Goal: Information Seeking & Learning: Learn about a topic

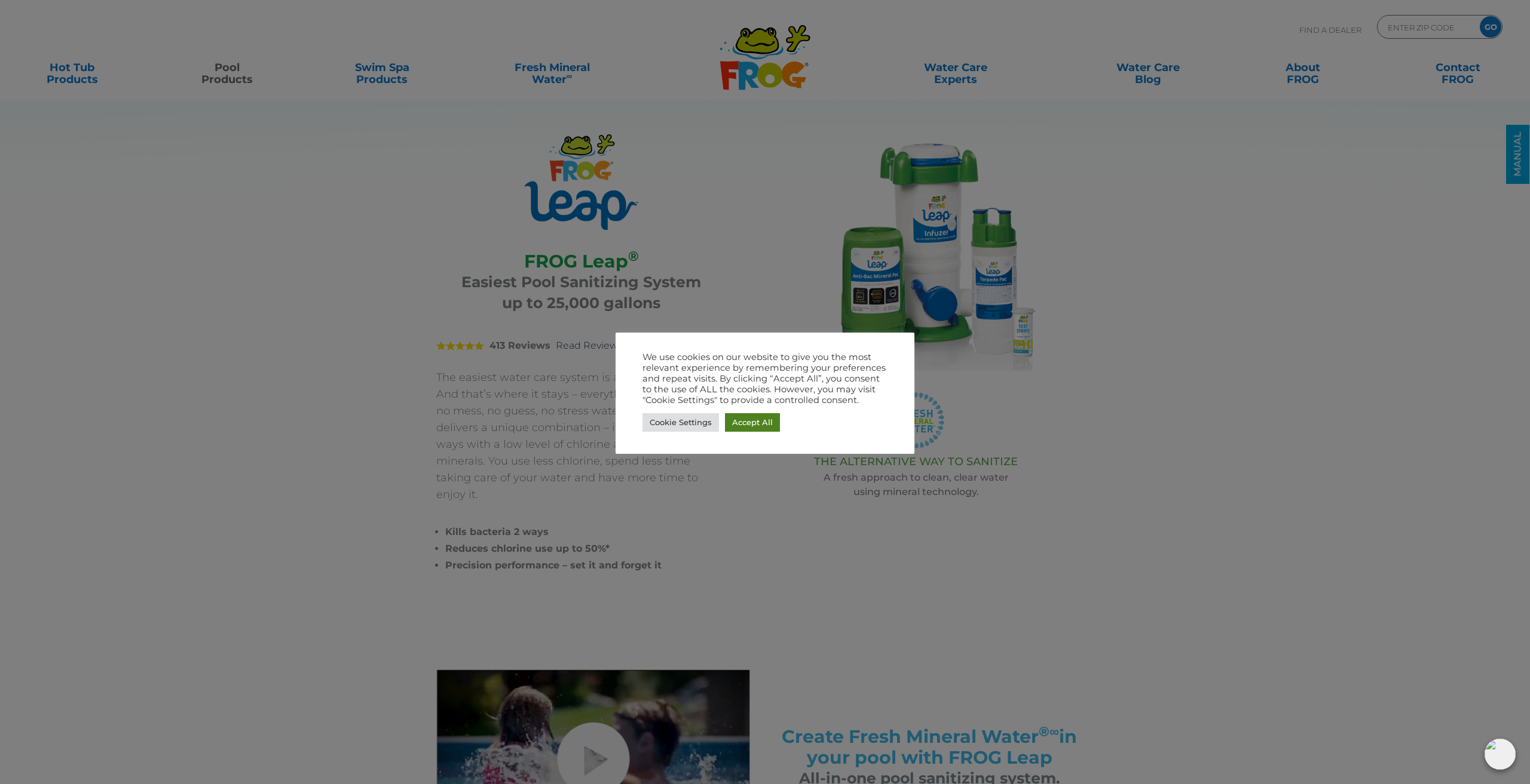
click at [752, 421] on link "Accept All" at bounding box center [752, 423] width 55 height 18
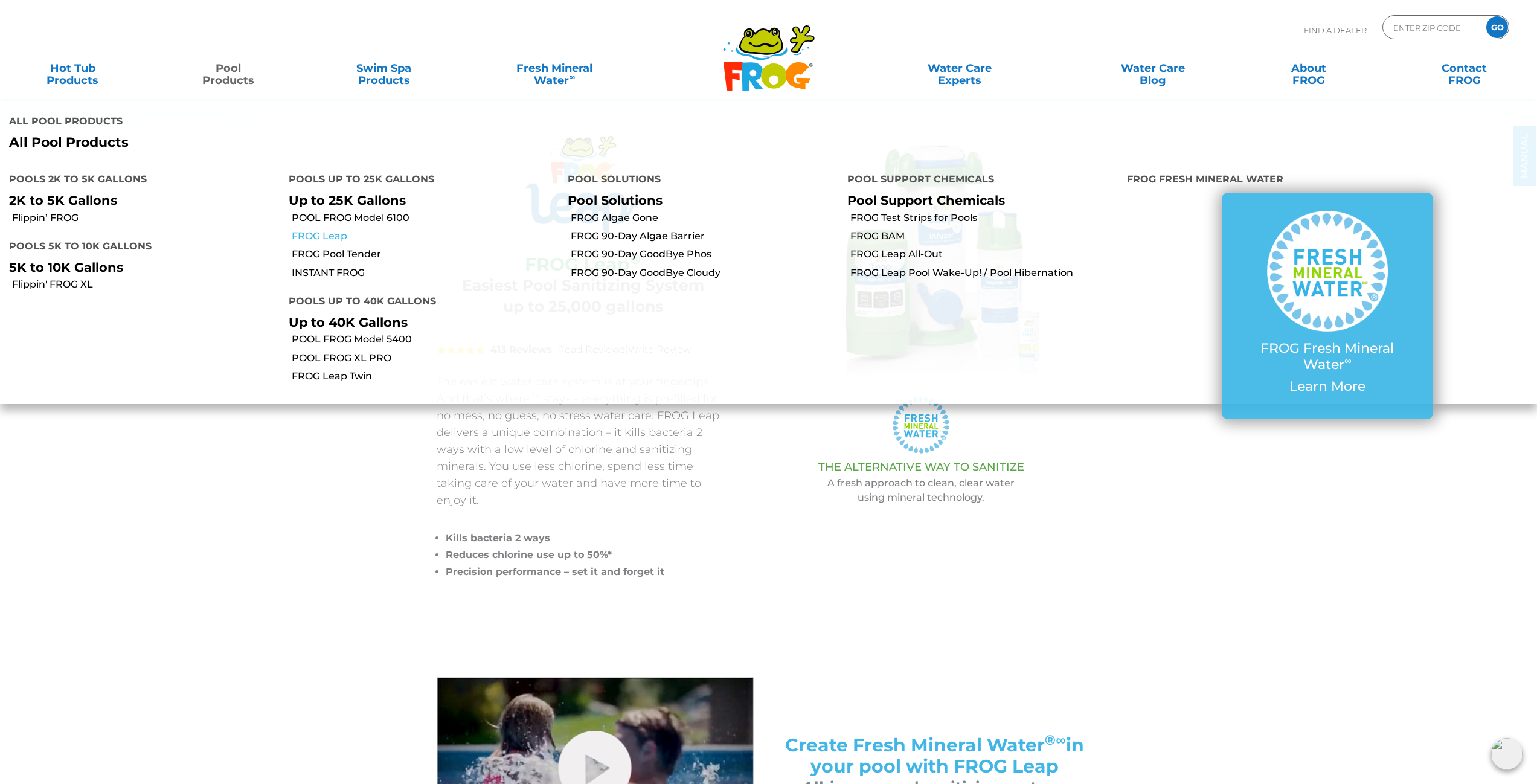
click at [332, 236] on link "FROG Leap" at bounding box center [426, 235] width 268 height 13
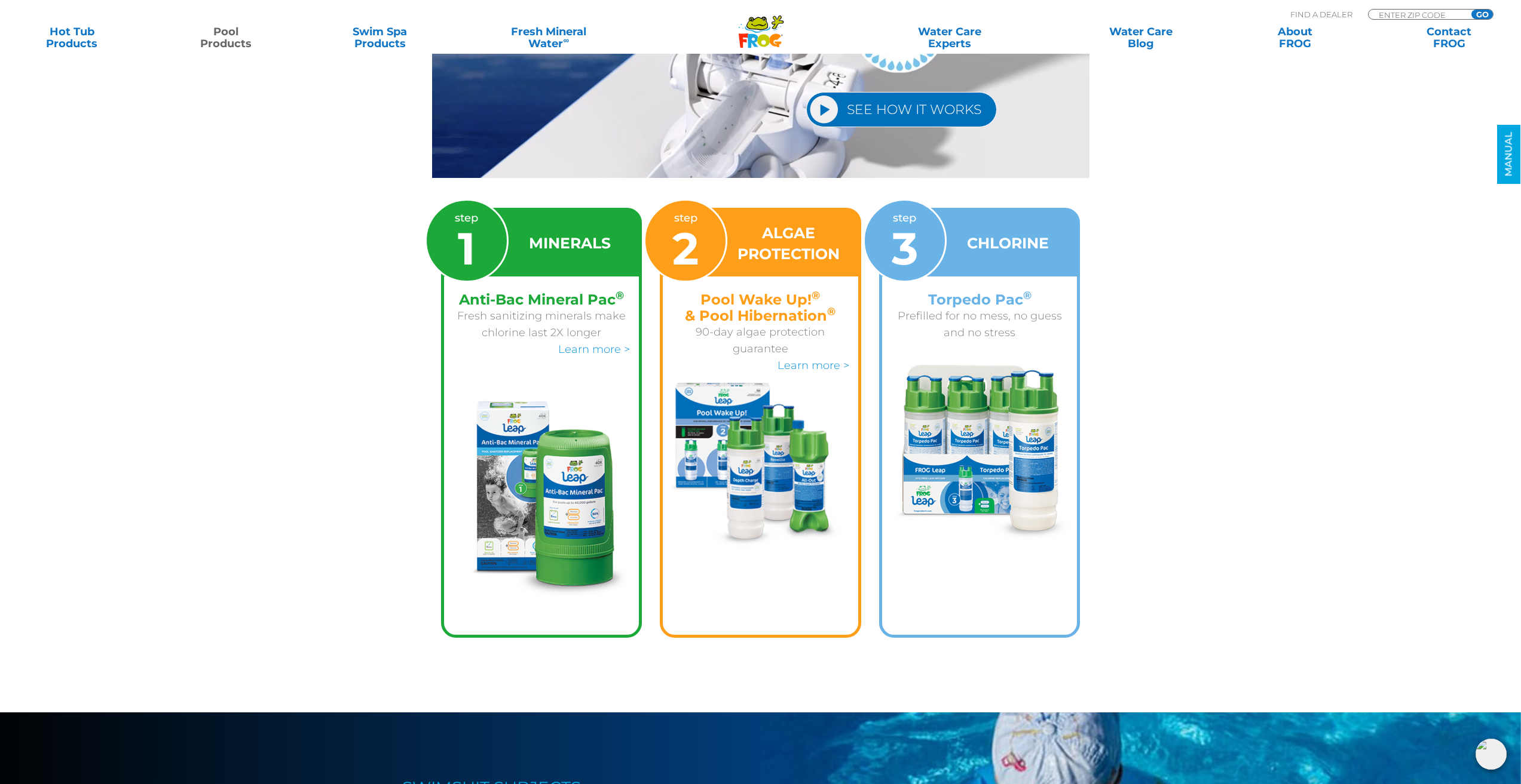
scroll to position [1792, 0]
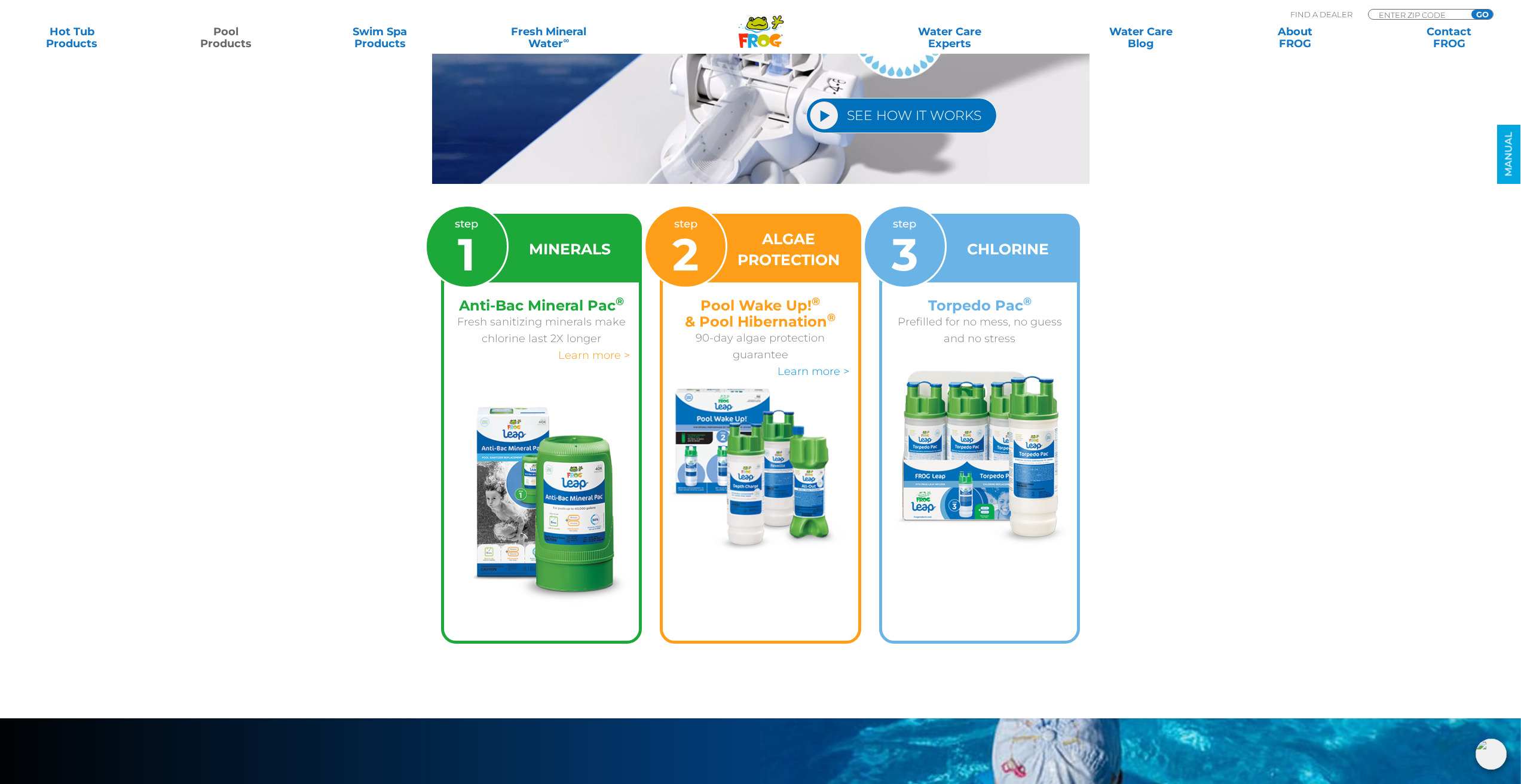
click at [583, 349] on link "Learn more >" at bounding box center [594, 355] width 72 height 13
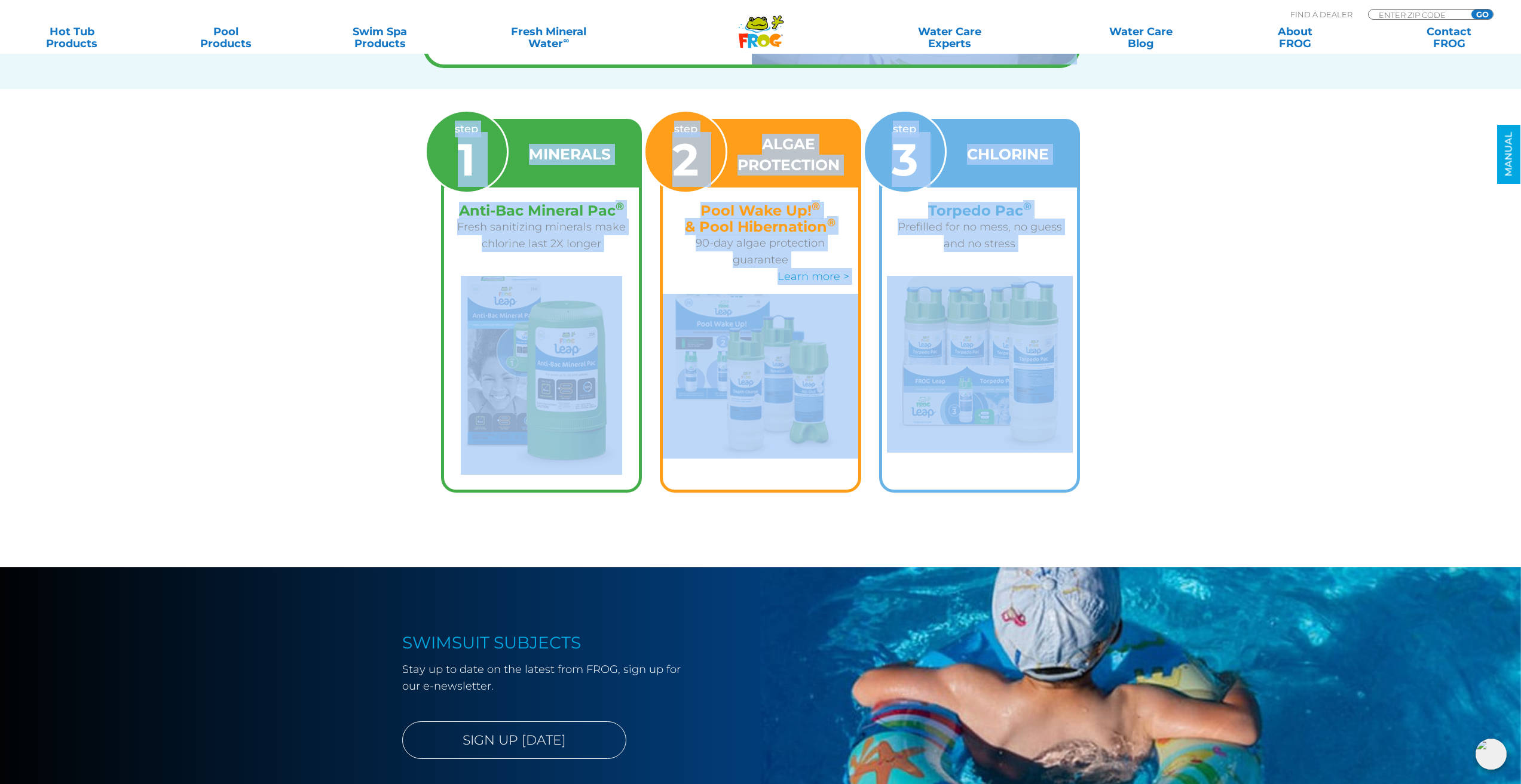
scroll to position [1552, 0]
drag, startPoint x: 326, startPoint y: 139, endPoint x: 1094, endPoint y: 390, distance: 808.0
drag, startPoint x: 748, startPoint y: 337, endPoint x: 1153, endPoint y: 219, distance: 421.8
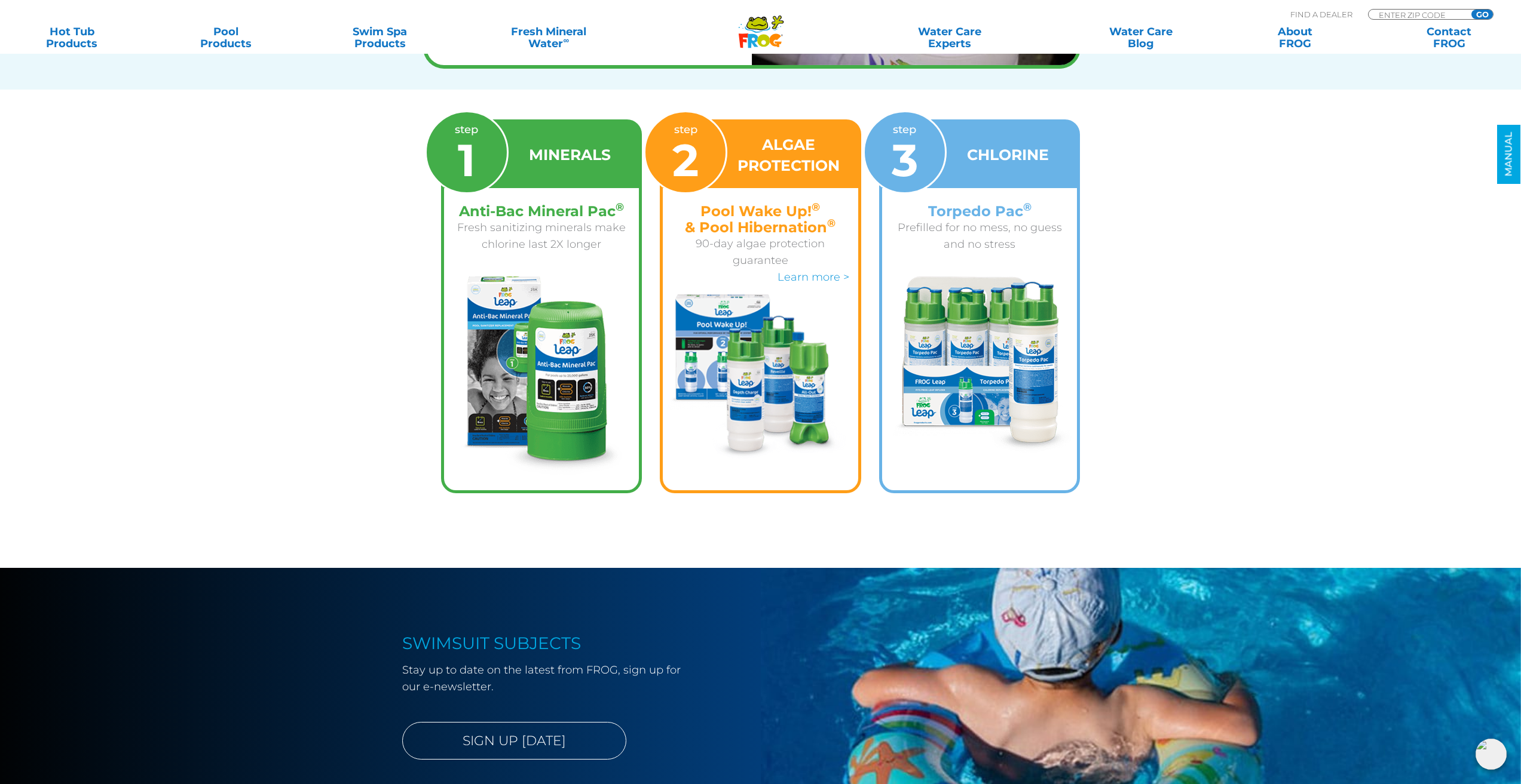
click at [1207, 286] on section "step 1 MINERALS Anti-Bac Mineral Pac ® Fresh sanitizing minerals make chlorine …" at bounding box center [760, 329] width 1521 height 479
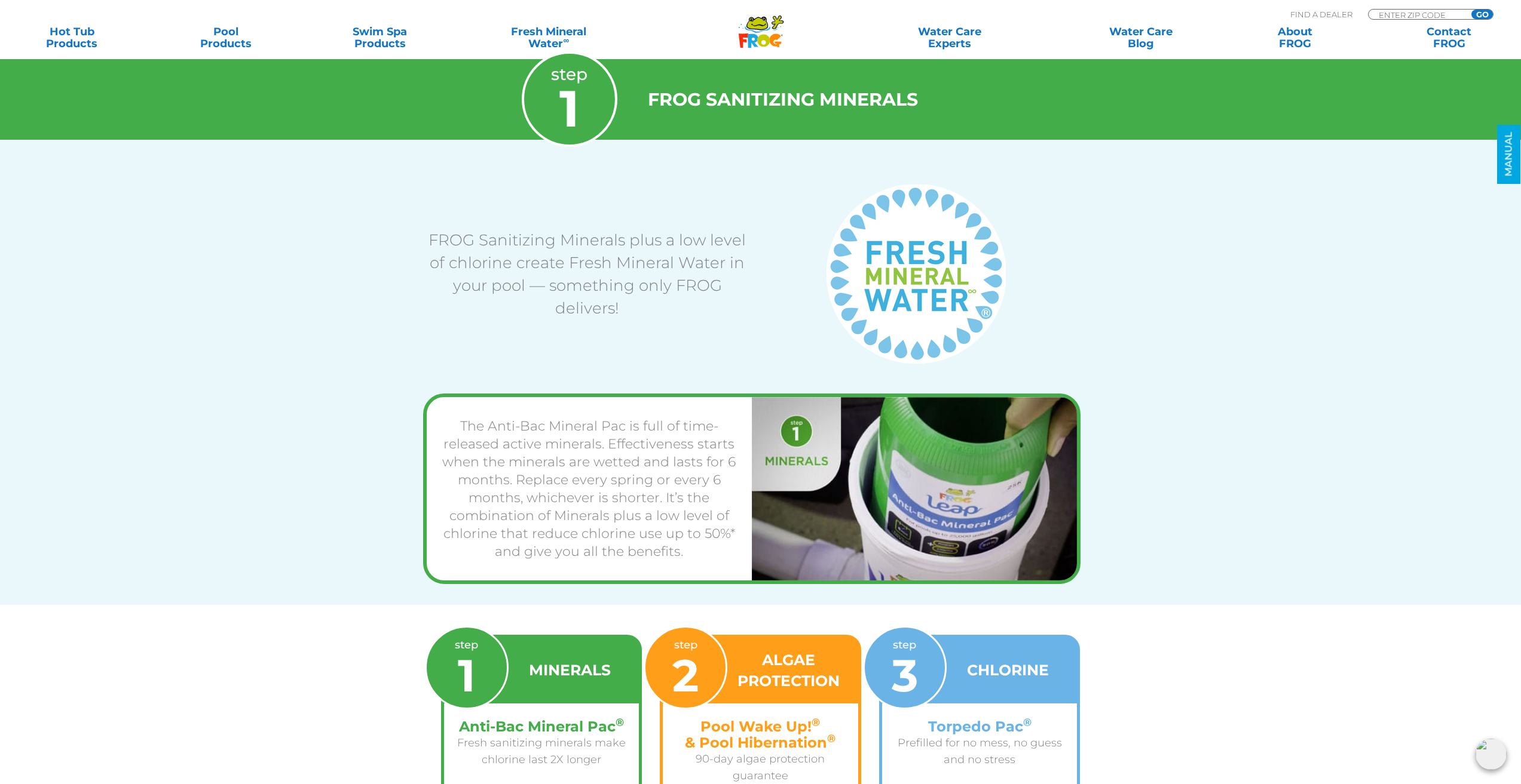
scroll to position [1074, 0]
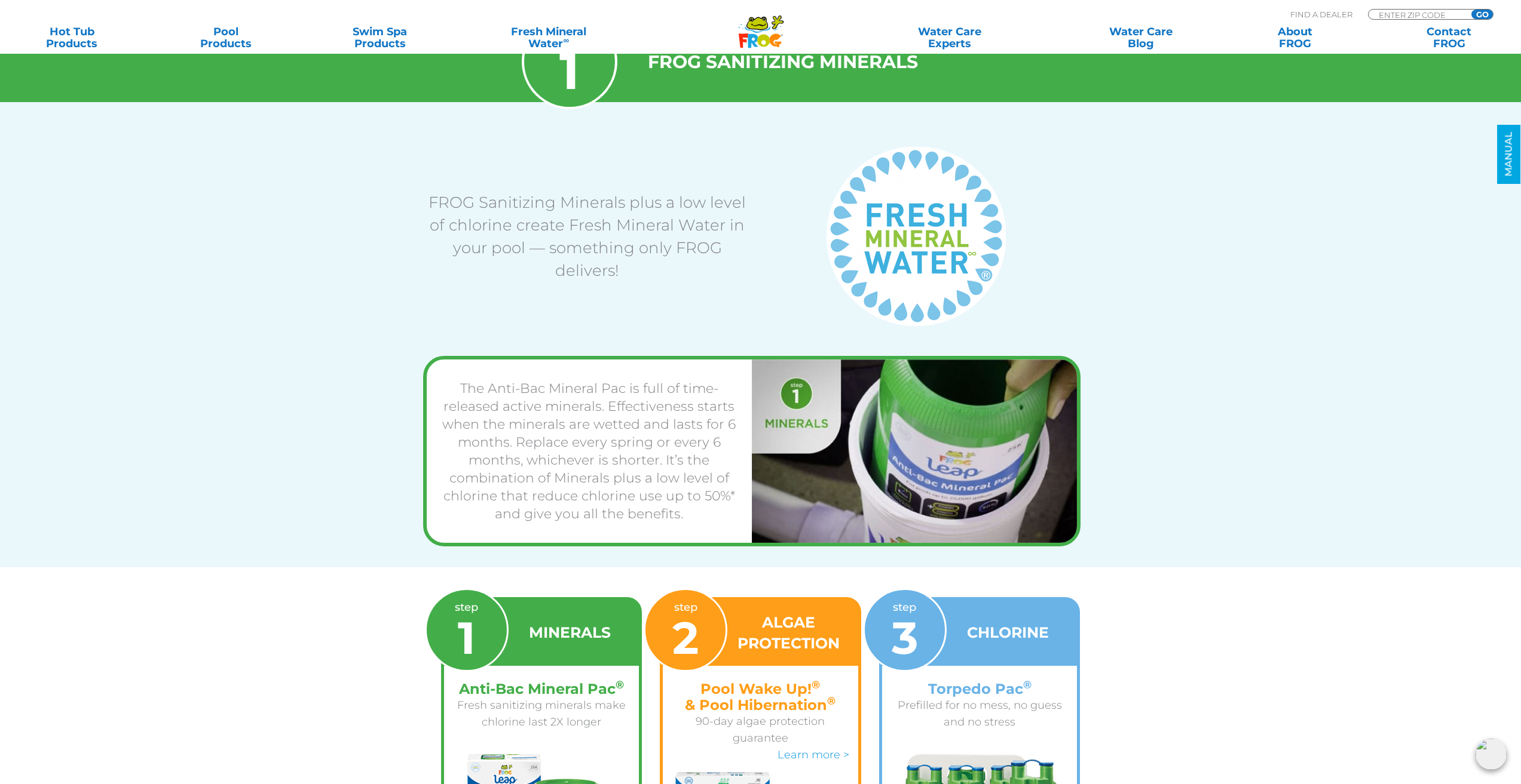
click at [679, 643] on span "2" at bounding box center [685, 638] width 26 height 55
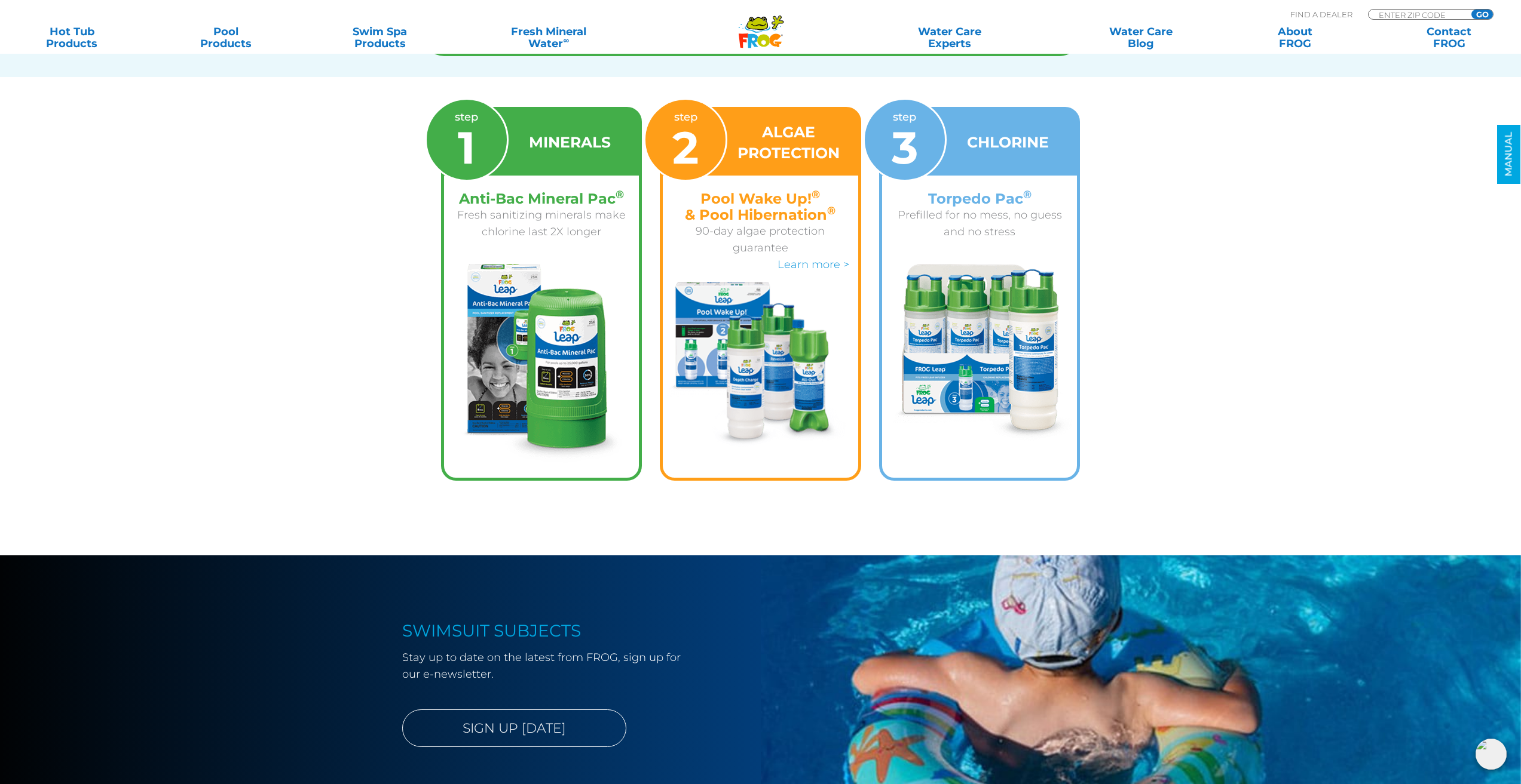
scroll to position [1612, 0]
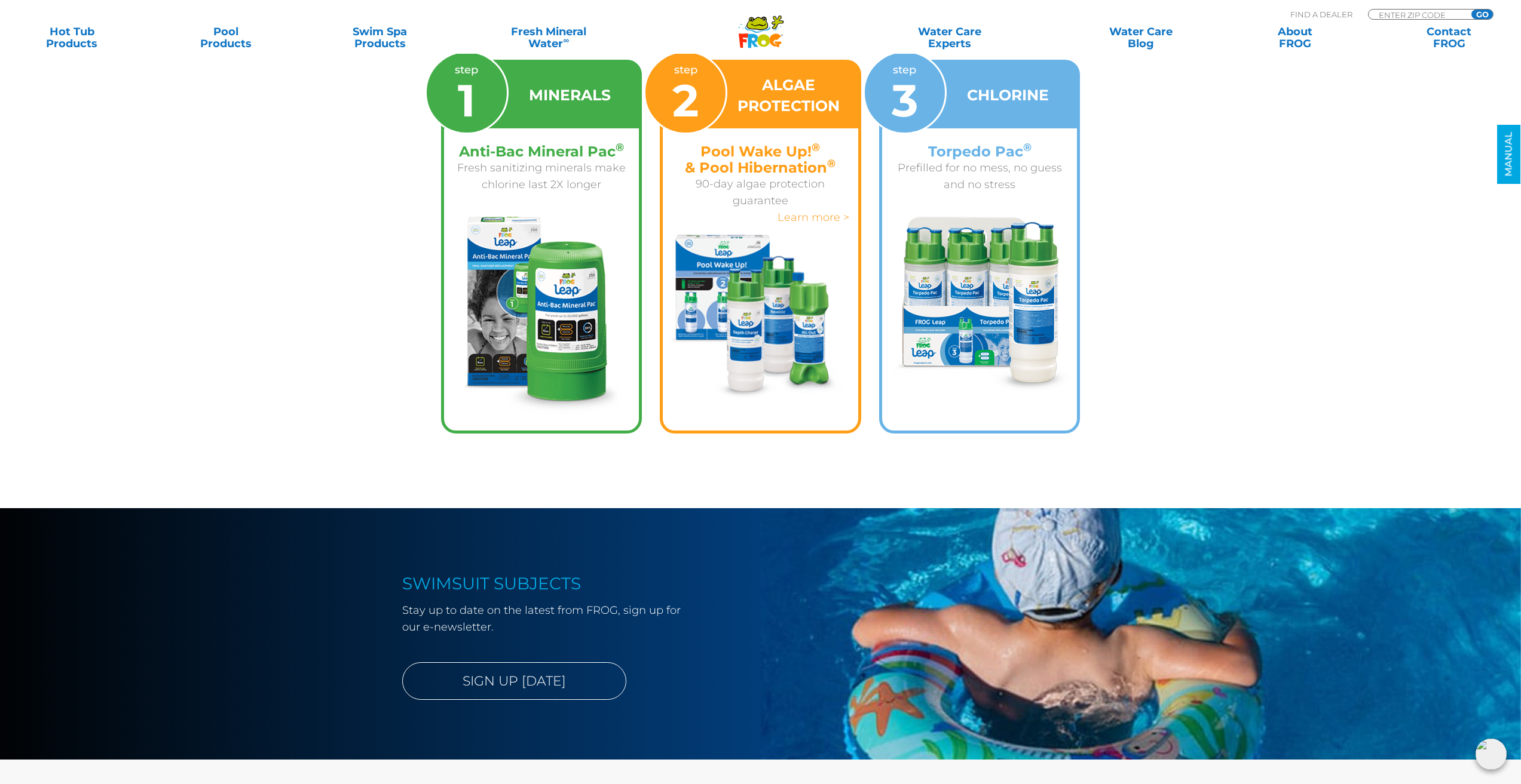
click at [813, 217] on link "Learn more >" at bounding box center [813, 217] width 72 height 13
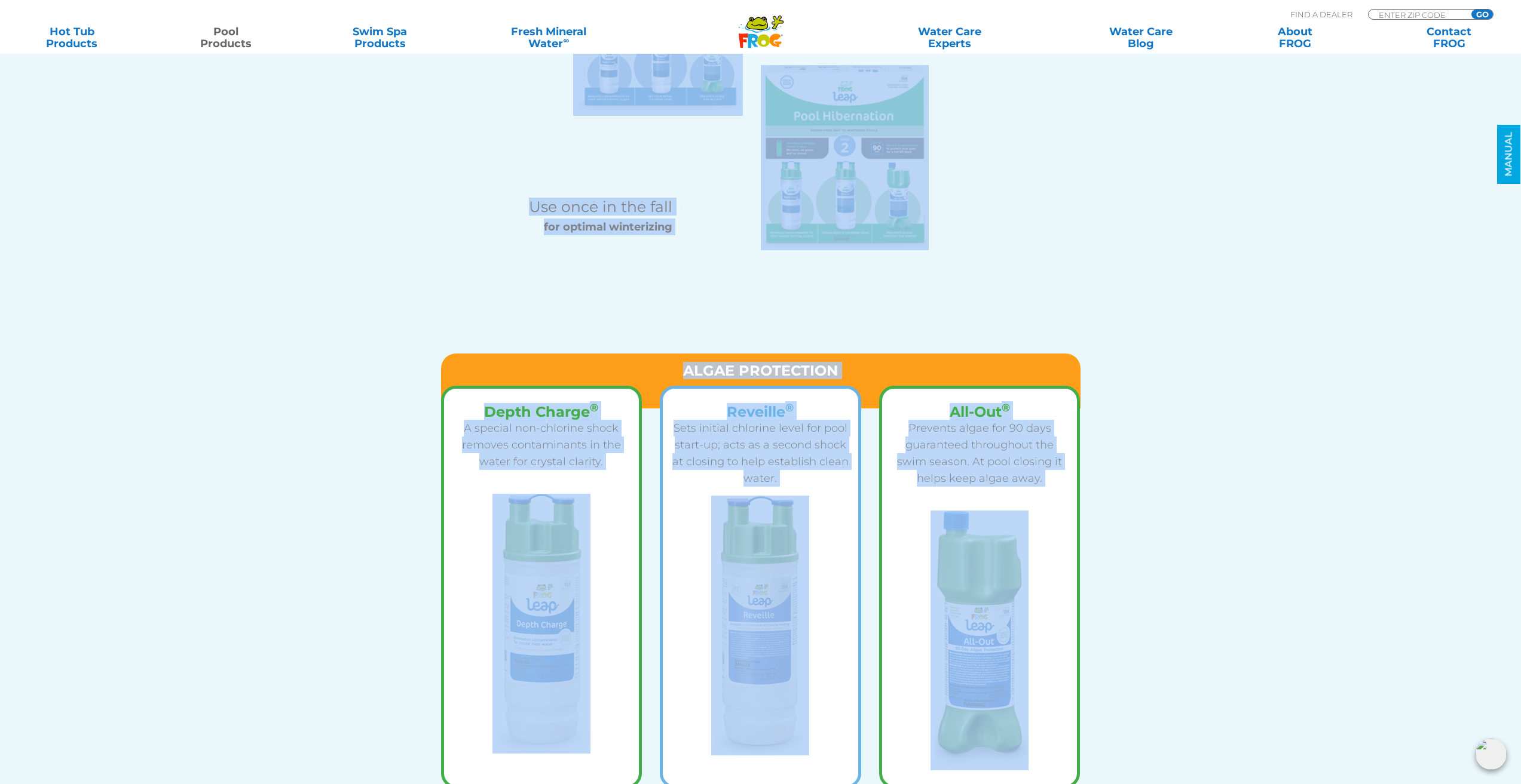
scroll to position [1915, 0]
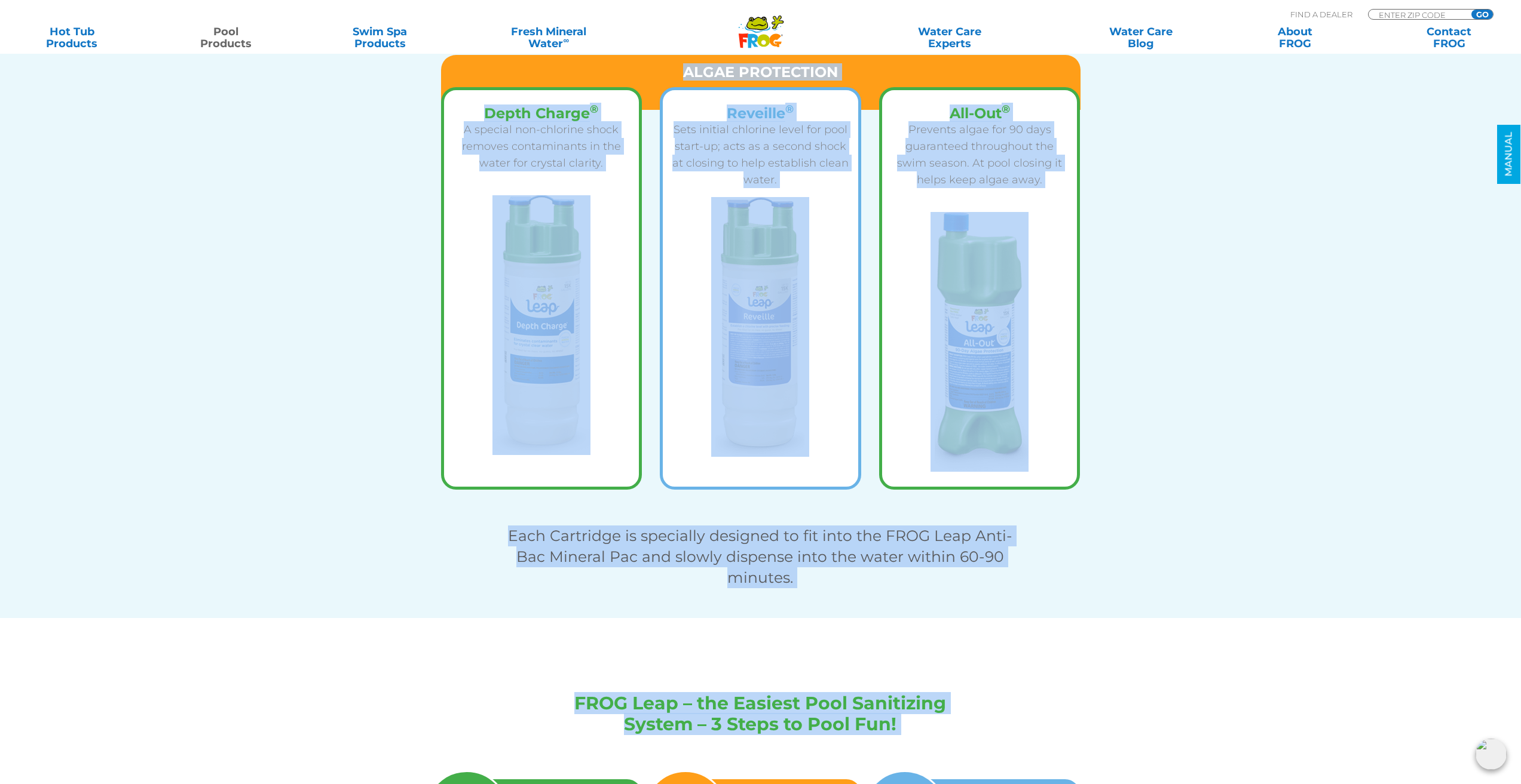
drag, startPoint x: 357, startPoint y: 128, endPoint x: 1161, endPoint y: 690, distance: 980.9
click at [1227, 276] on section "ALGAE PROTECTION Depth Charge ® A special non-chlorine shock removes contaminan…" at bounding box center [760, 310] width 1521 height 616
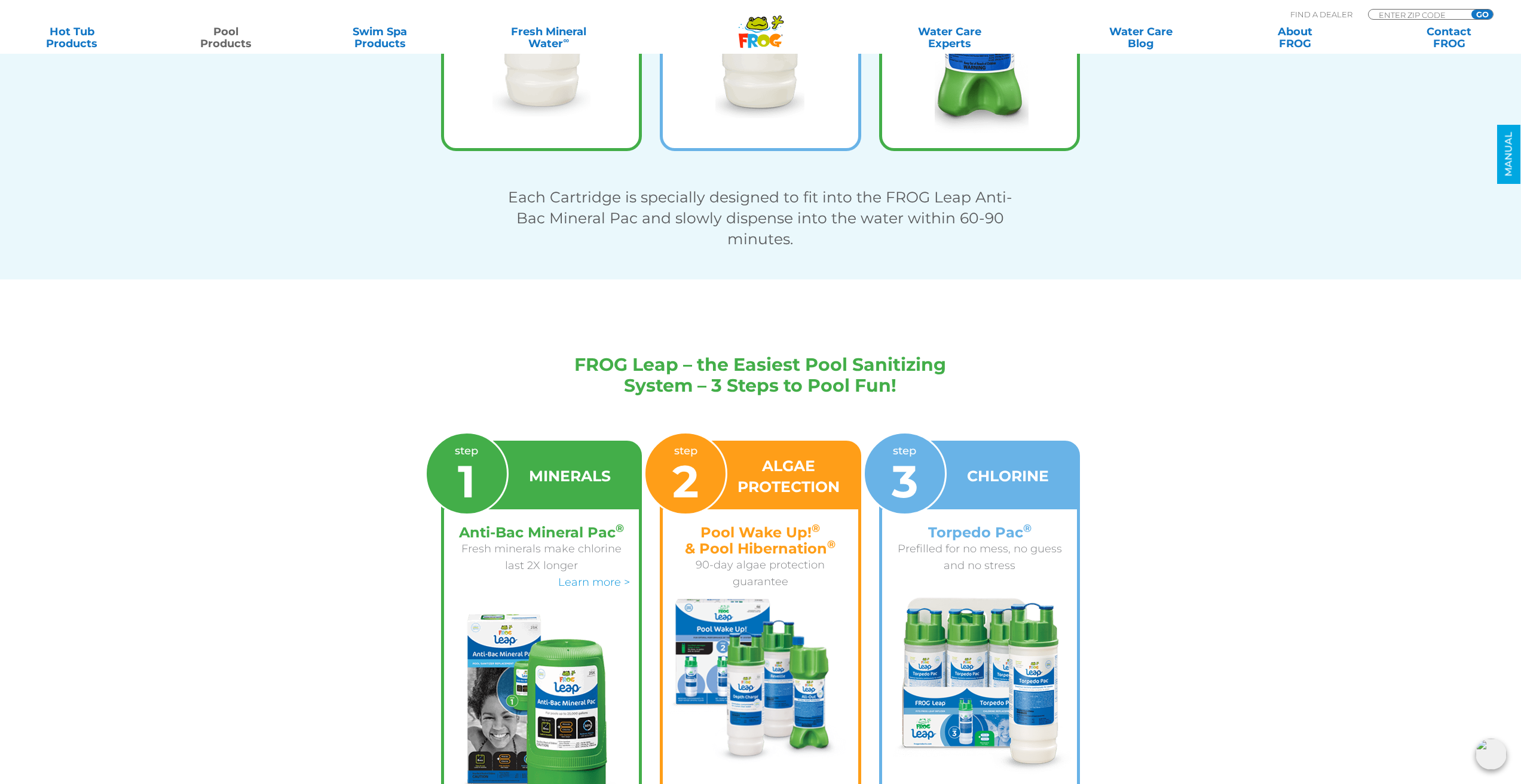
scroll to position [2572, 0]
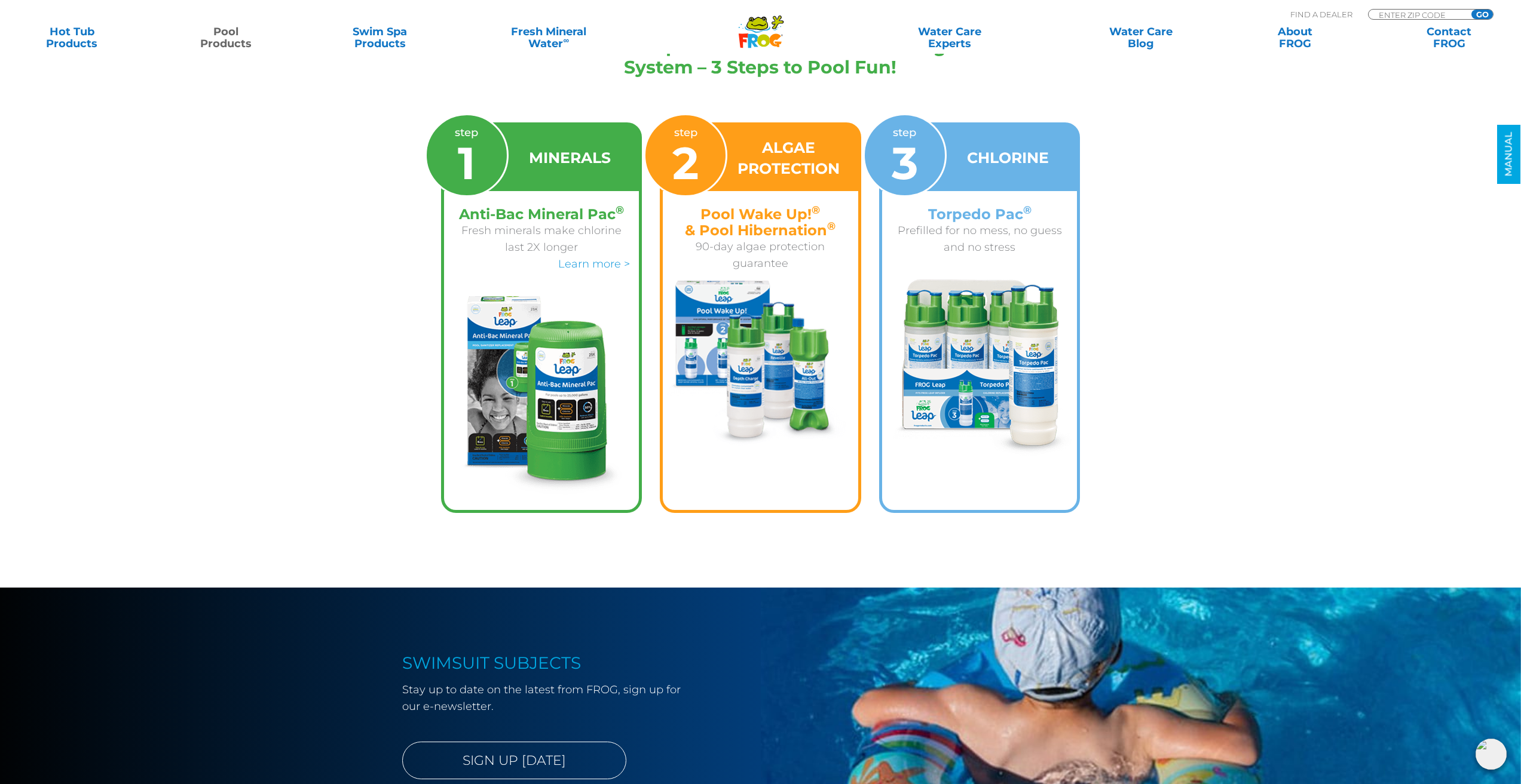
click at [975, 356] on img at bounding box center [980, 368] width 186 height 177
click at [911, 160] on span "3" at bounding box center [904, 163] width 26 height 55
click at [1028, 250] on p "Prefilled for no mess, no guess and no stress" at bounding box center [979, 239] width 178 height 33
click at [1028, 399] on img at bounding box center [980, 368] width 186 height 177
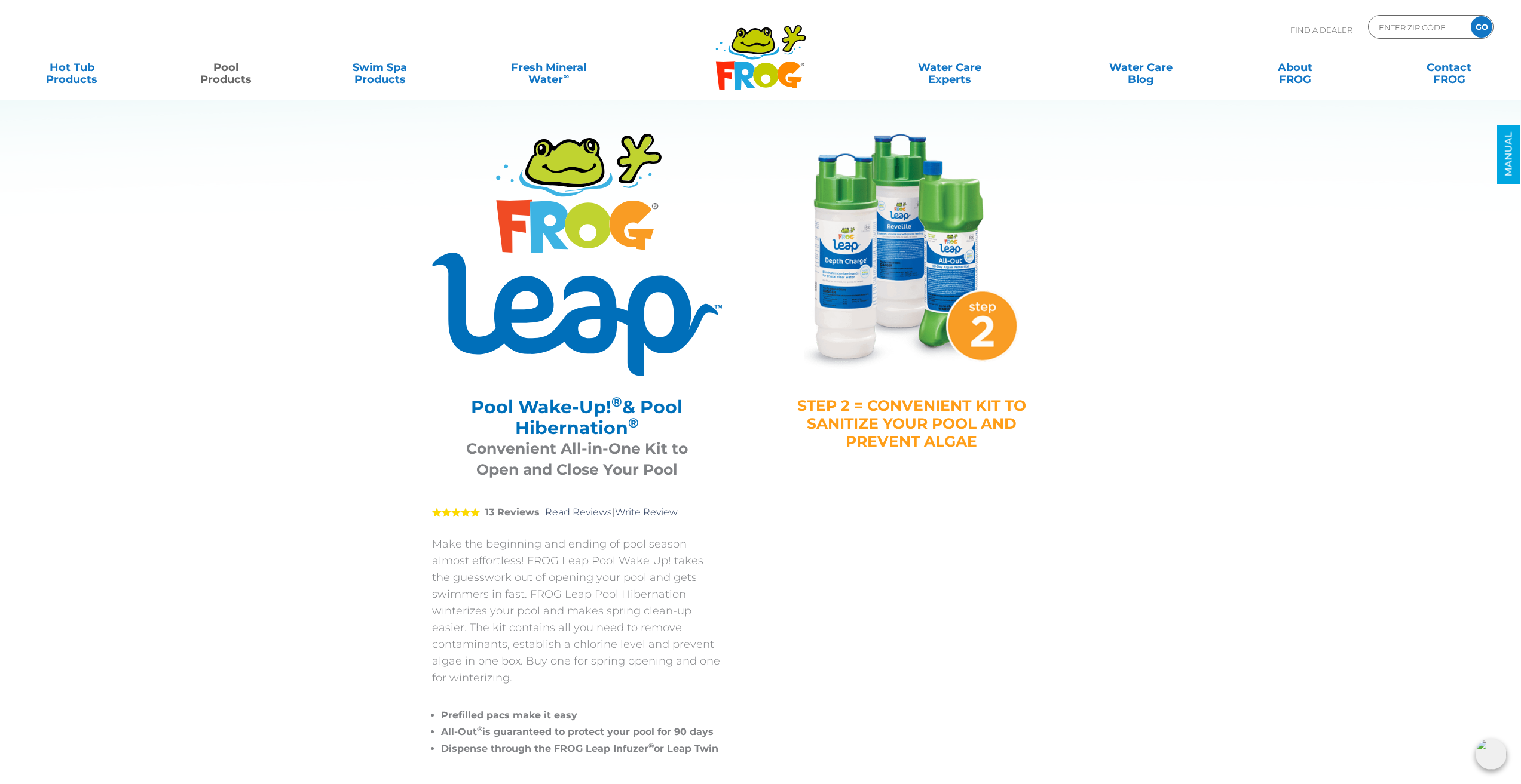
scroll to position [0, 0]
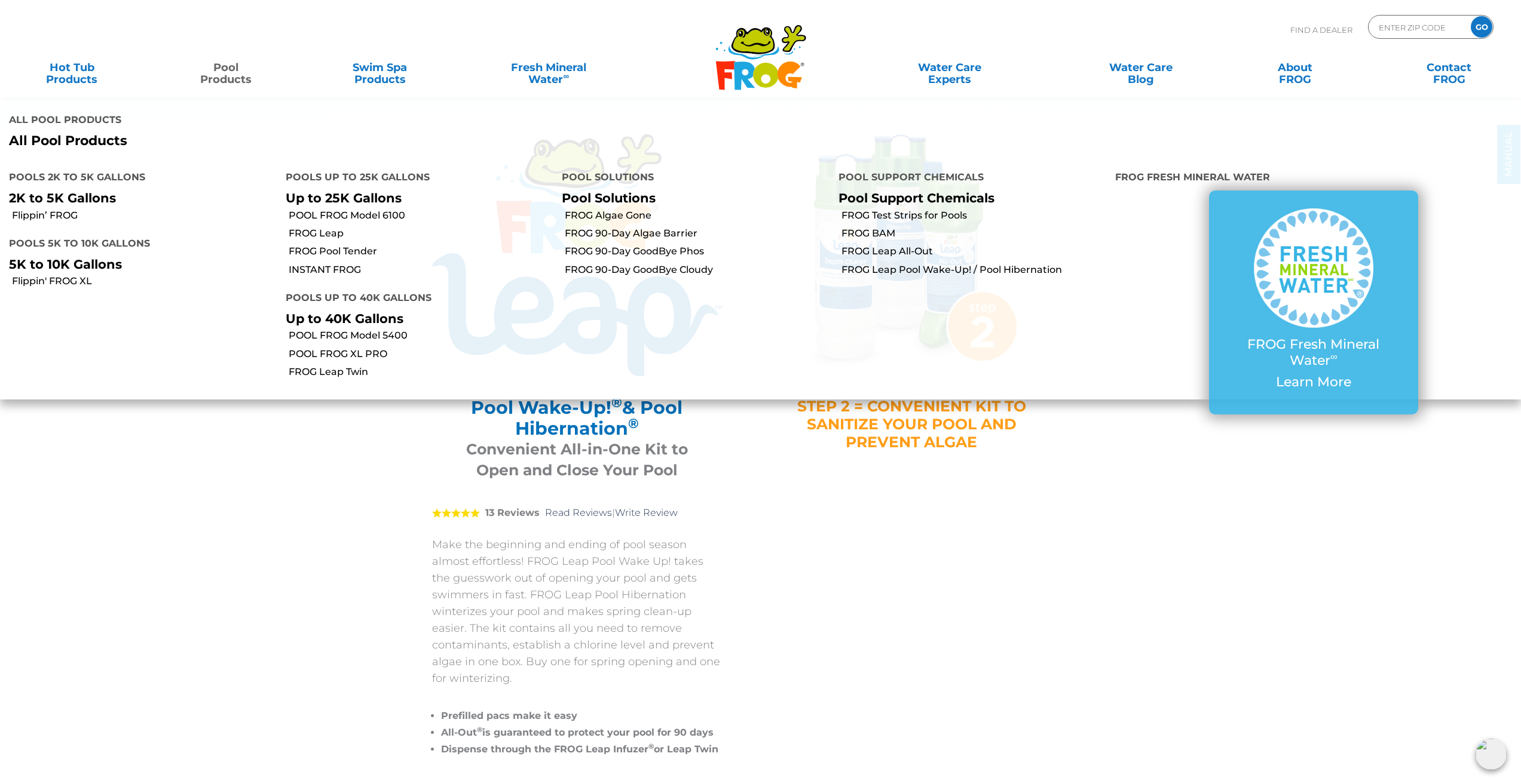
click at [219, 76] on link "Pool Products" at bounding box center [226, 67] width 119 height 24
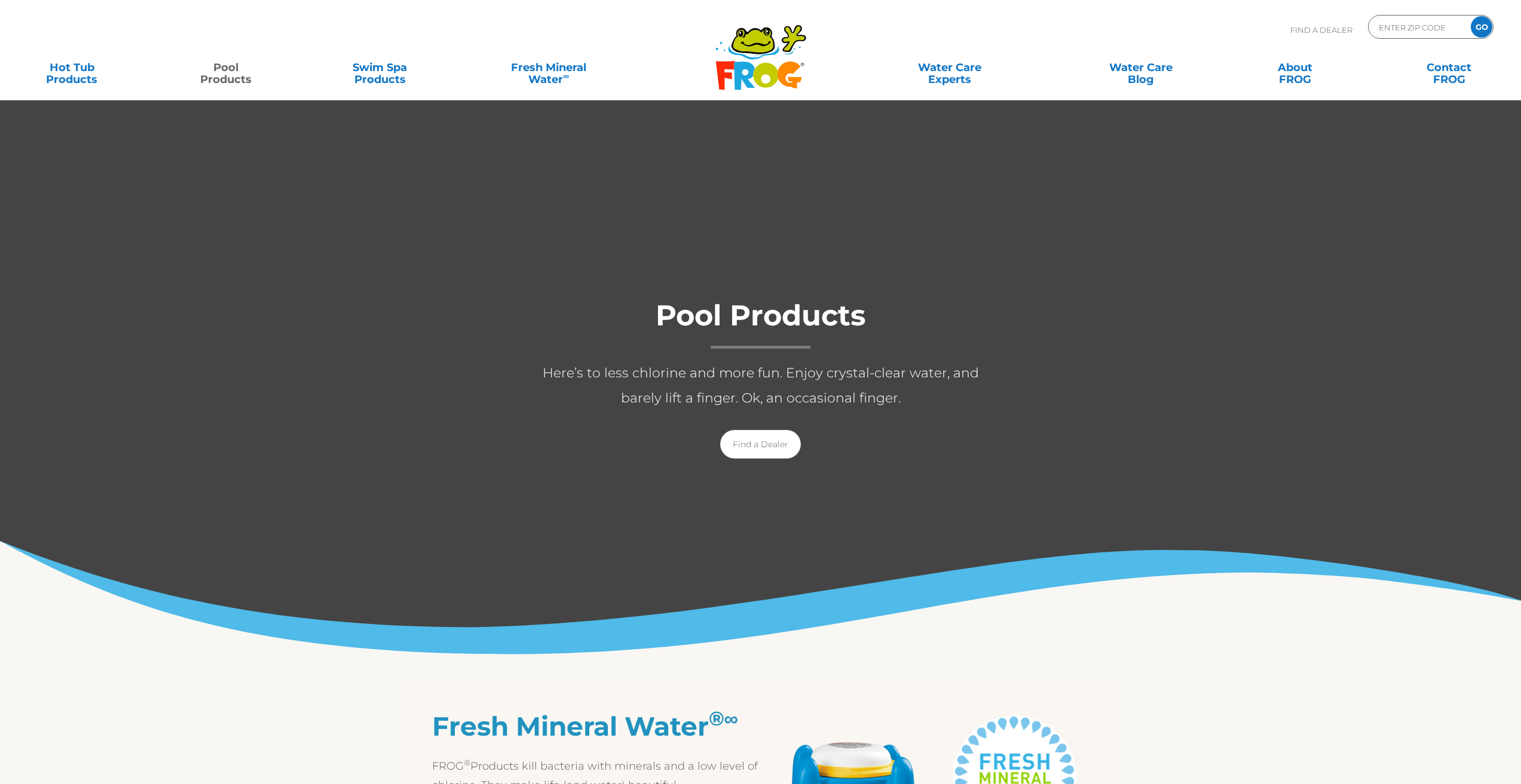
click at [225, 77] on link "Pool Products" at bounding box center [226, 67] width 119 height 24
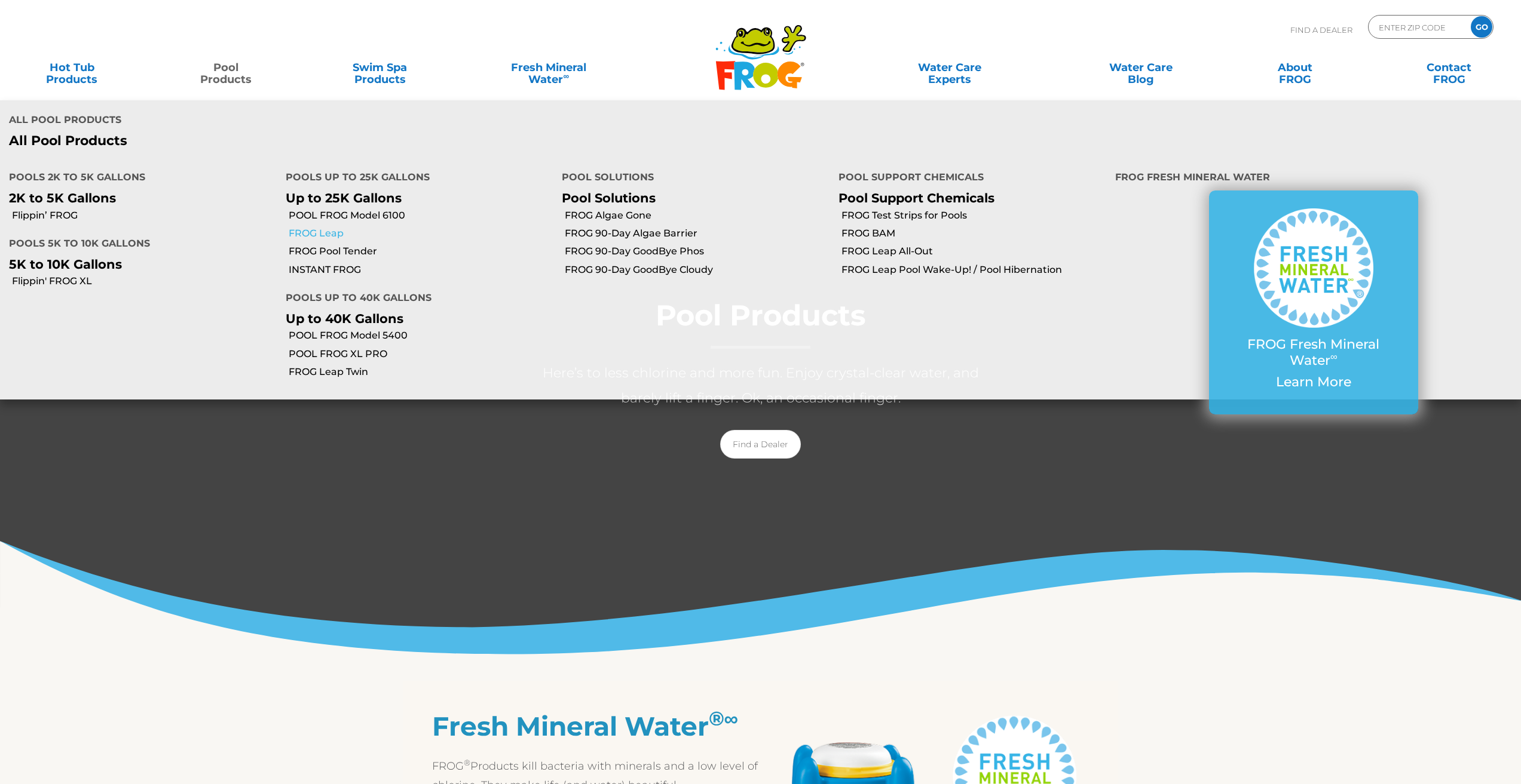
click at [305, 235] on link "FROG Leap" at bounding box center [421, 233] width 265 height 13
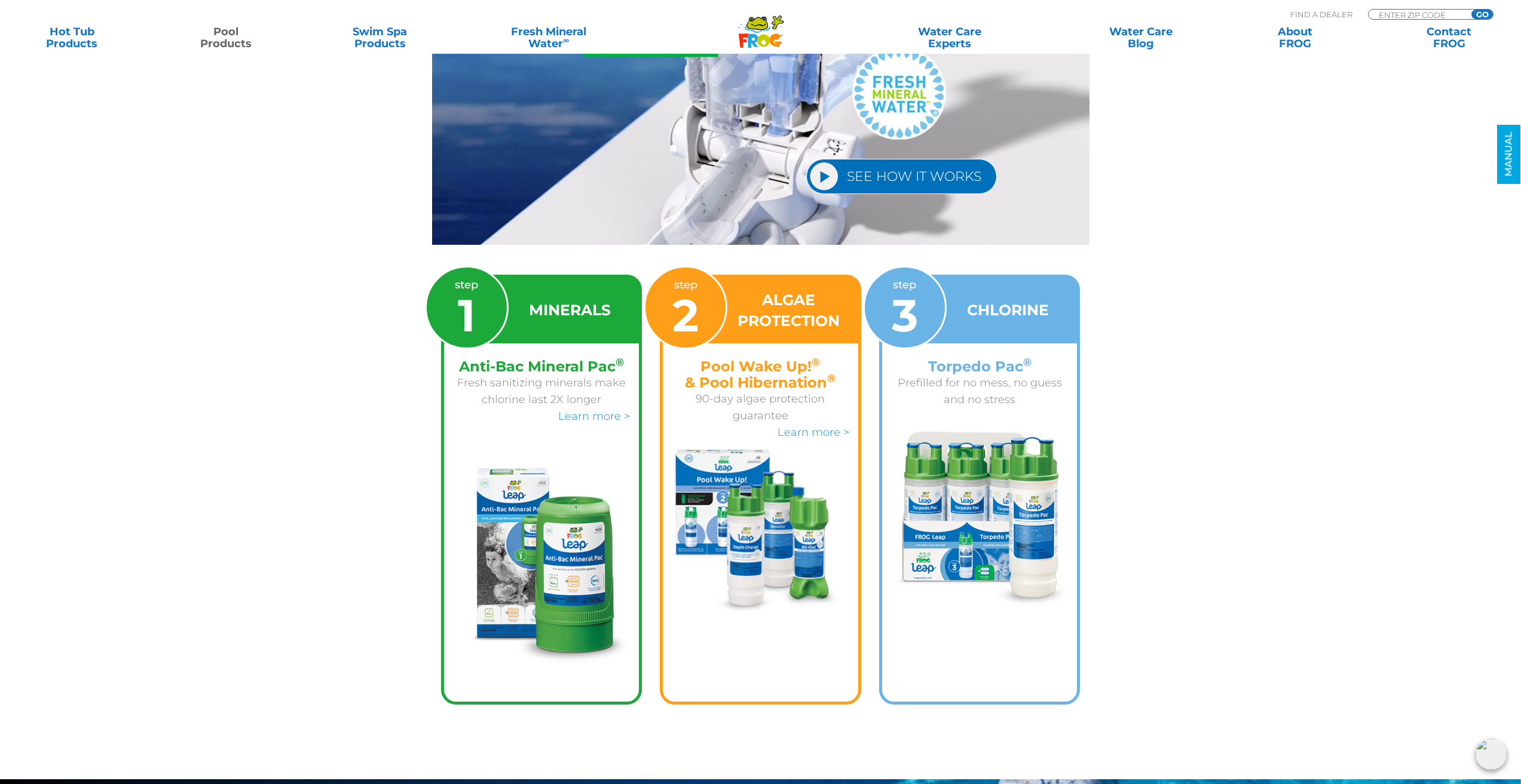
scroll to position [1732, 0]
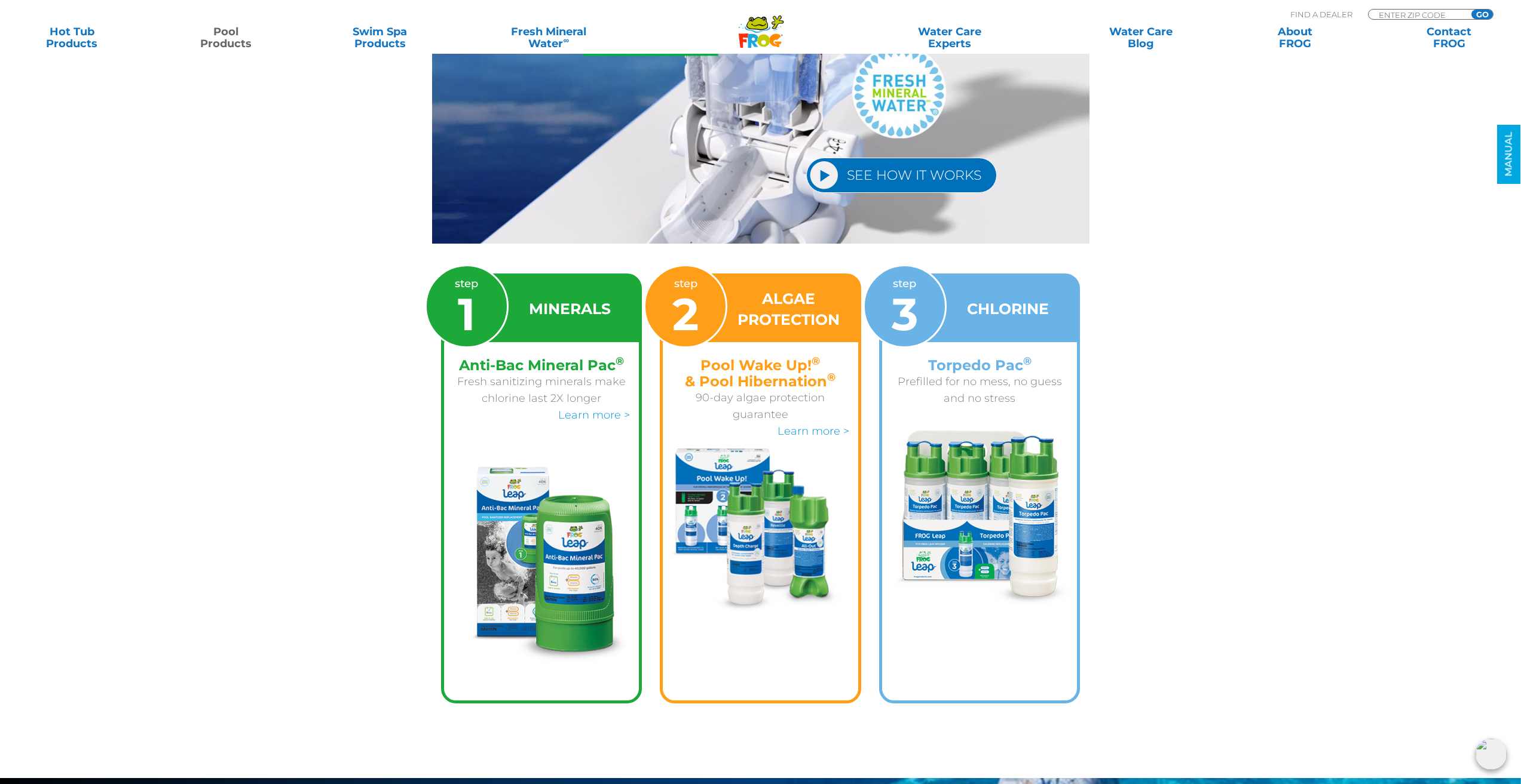
click at [1037, 416] on div at bounding box center [980, 512] width 196 height 192
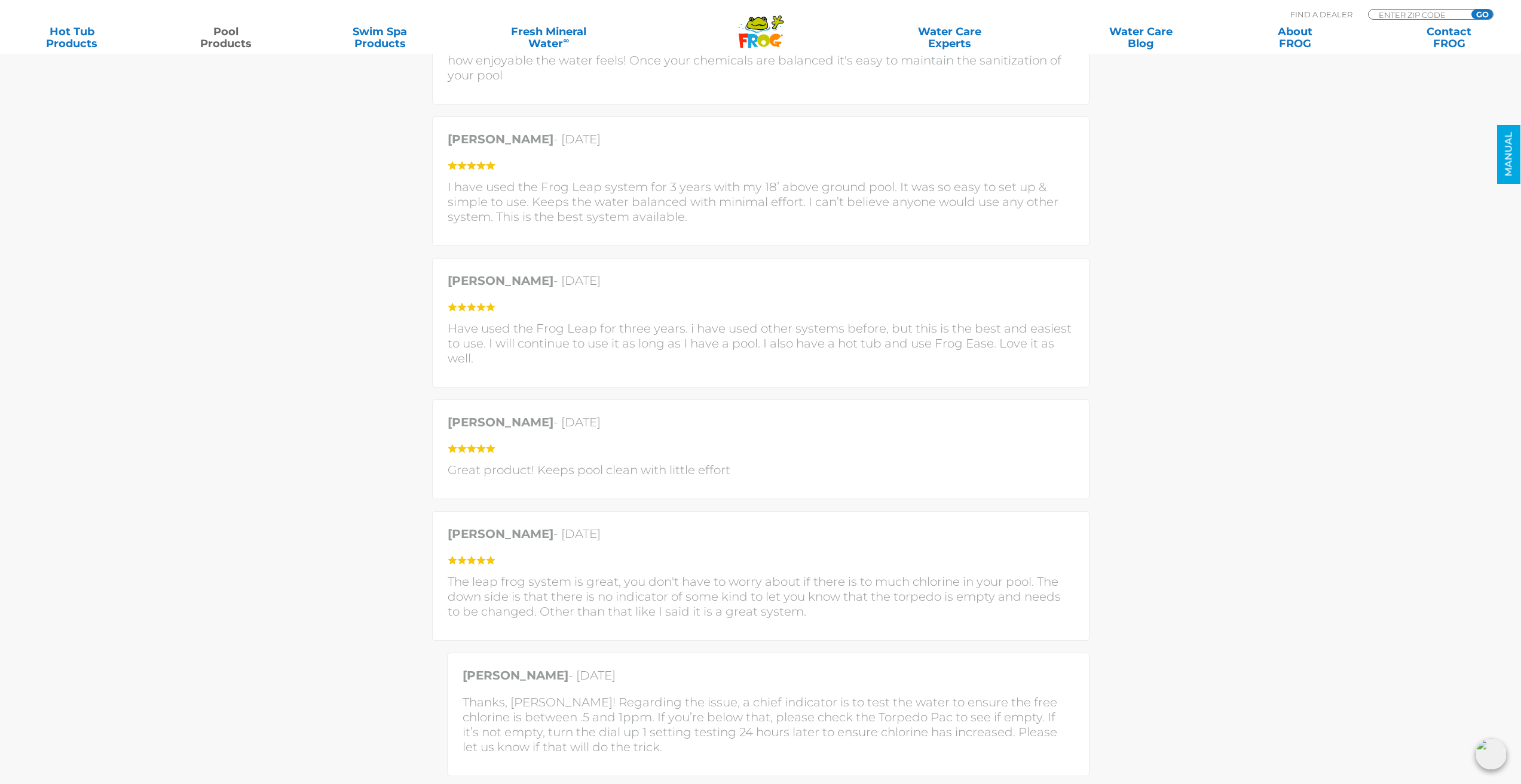
scroll to position [3285, 0]
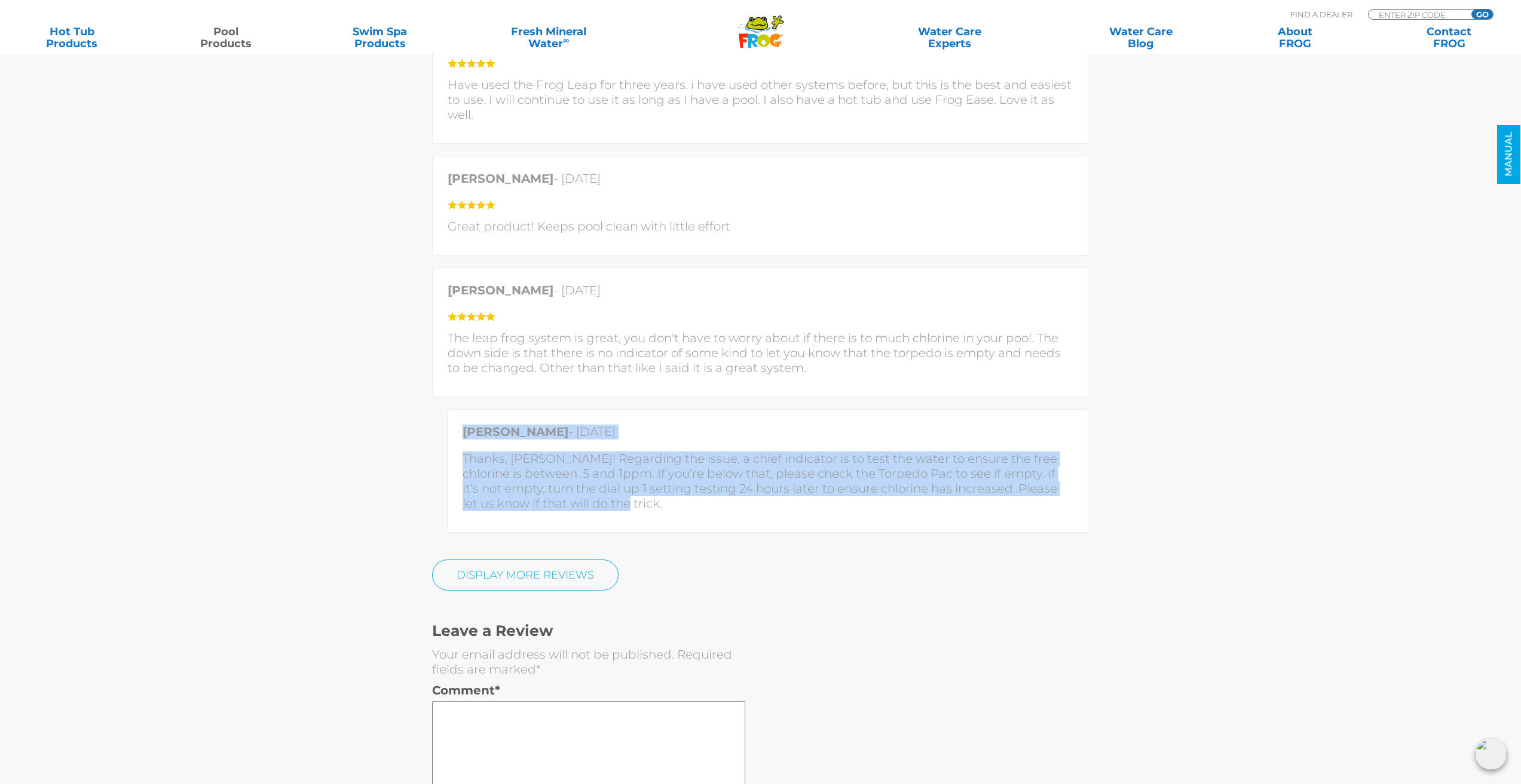
drag, startPoint x: 464, startPoint y: 404, endPoint x: 695, endPoint y: 490, distance: 246.5
click at [695, 490] on div "[PERSON_NAME] - [DATE] Thanks, [PERSON_NAME]! Regarding the issue, a chief indi…" at bounding box center [768, 471] width 642 height 123
copy div "[PERSON_NAME] - [DATE] Thanks, [PERSON_NAME]! Regarding the issue, a chief indi…"
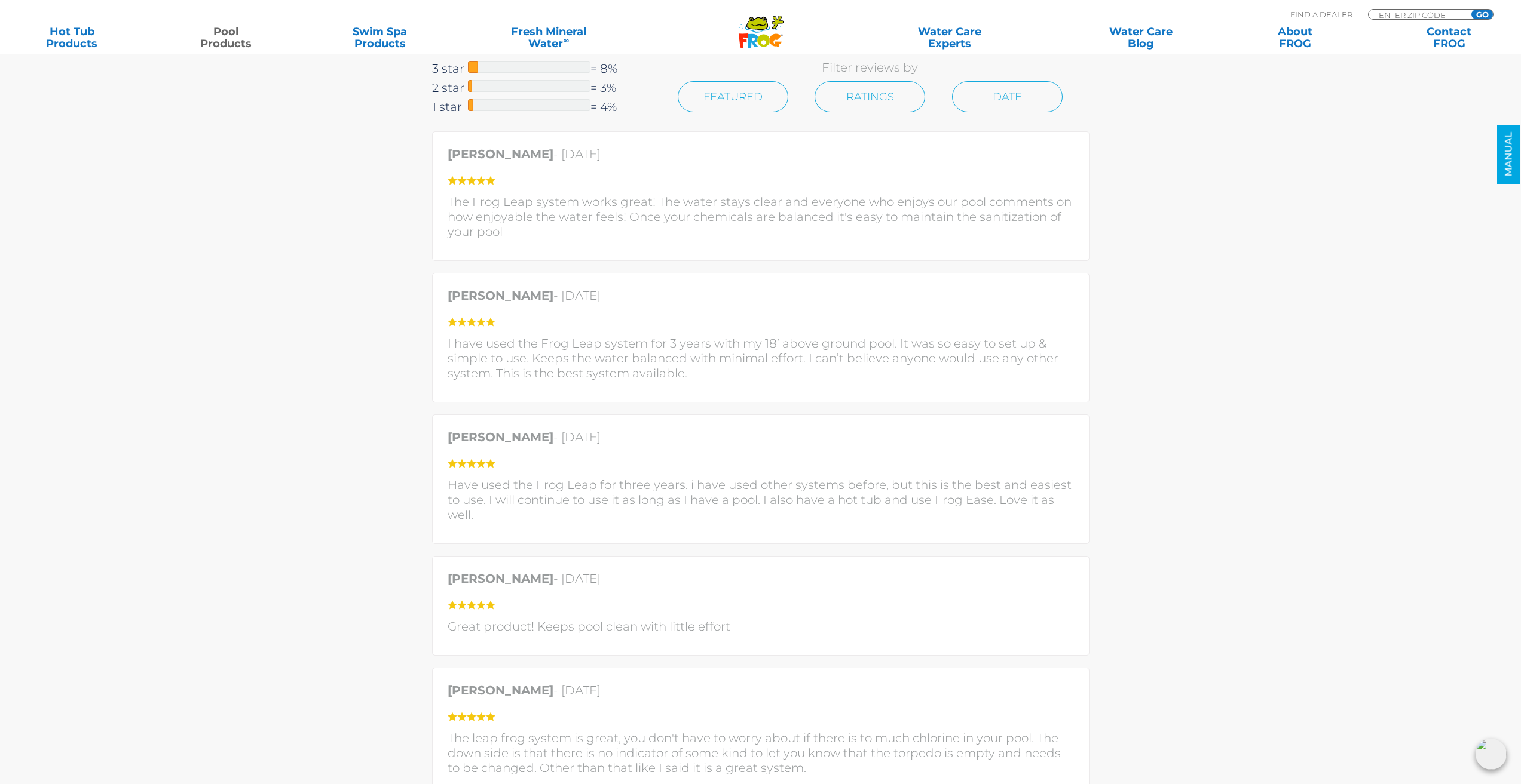
scroll to position [3225, 0]
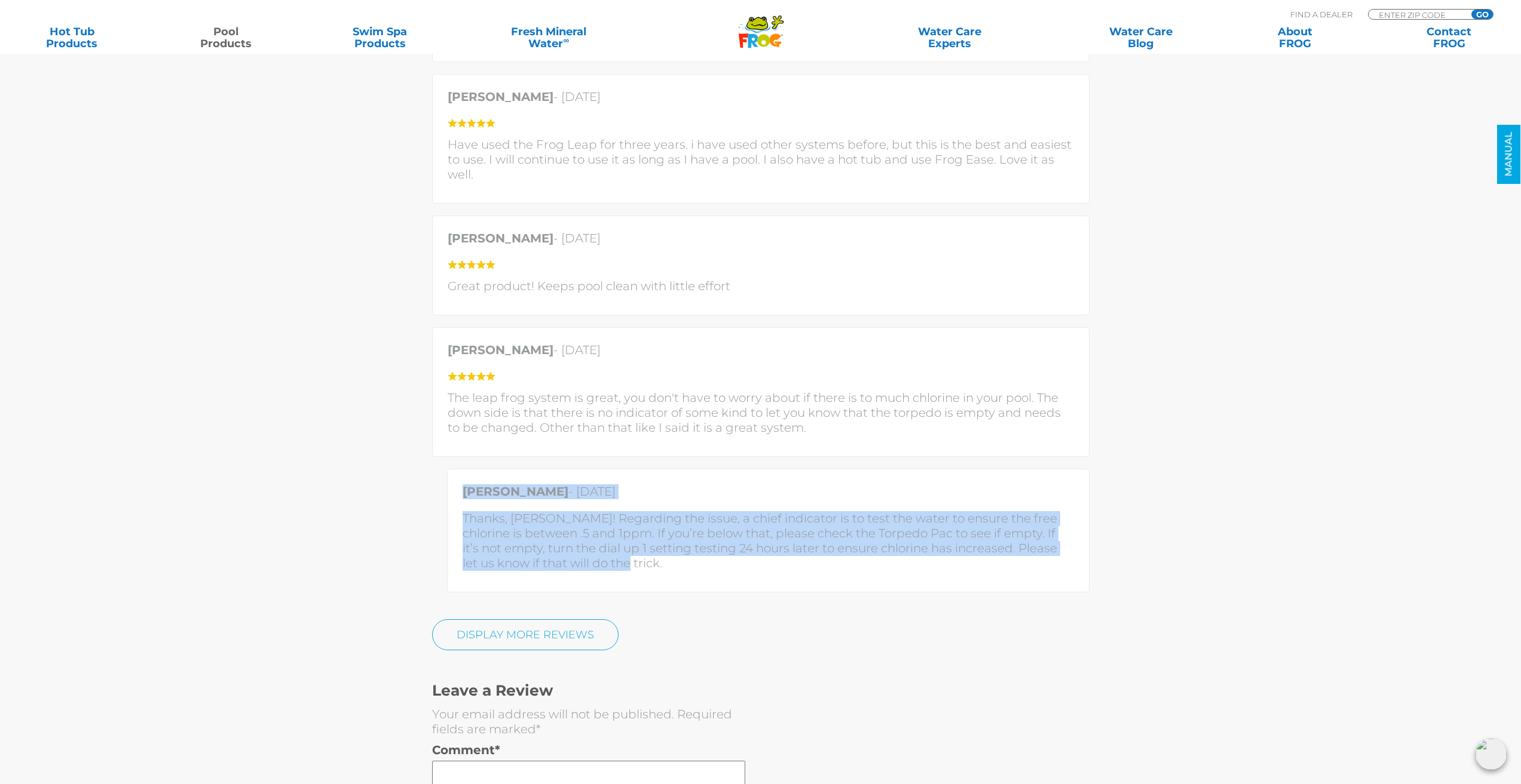
click at [1182, 534] on section "The Reviews Are In Customer Reviews 5 star = 77% 4 star = 8% 3 star = 8% 2 star…" at bounding box center [760, 307] width 1521 height 1541
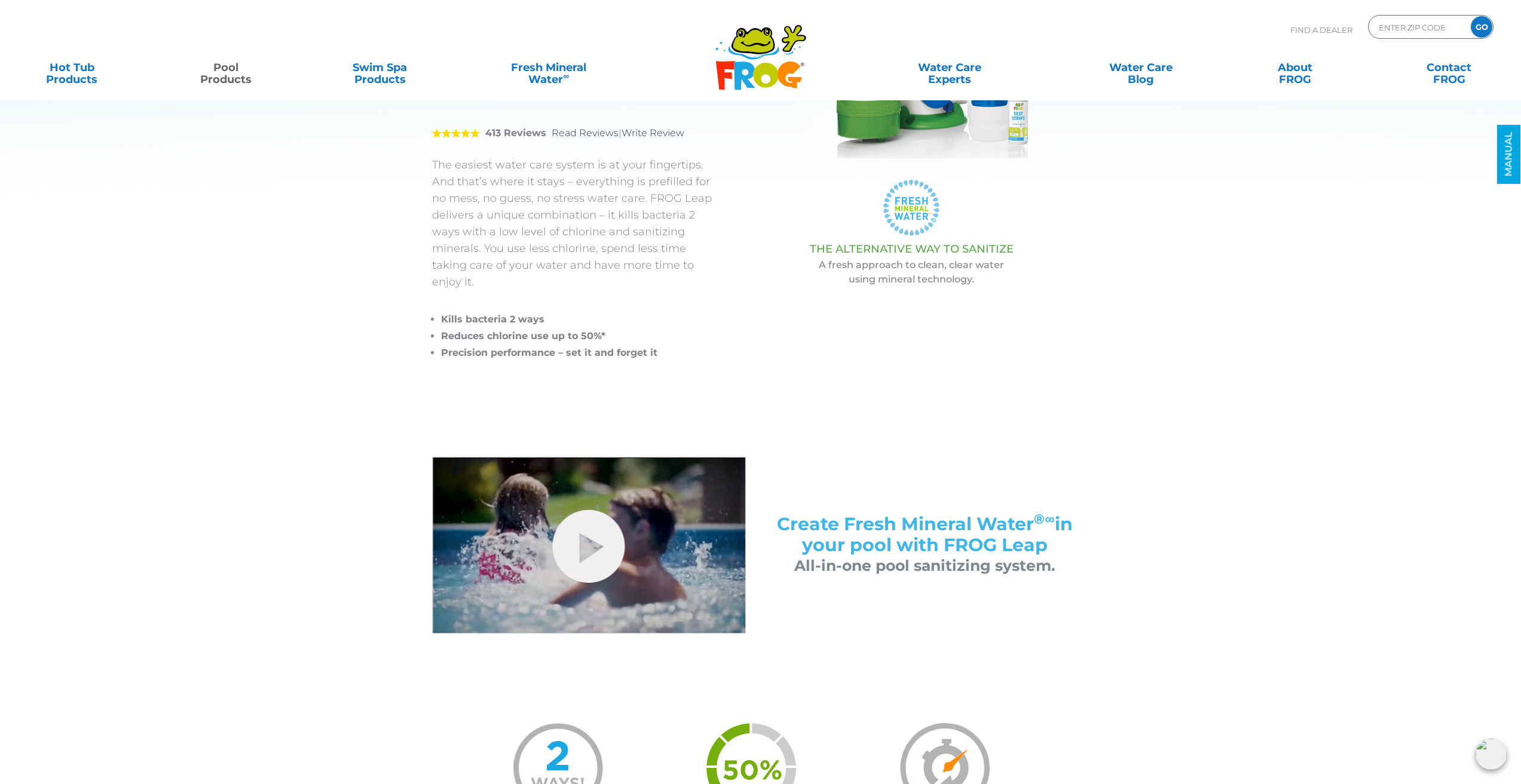
scroll to position [0, 0]
